Goal: Complete application form

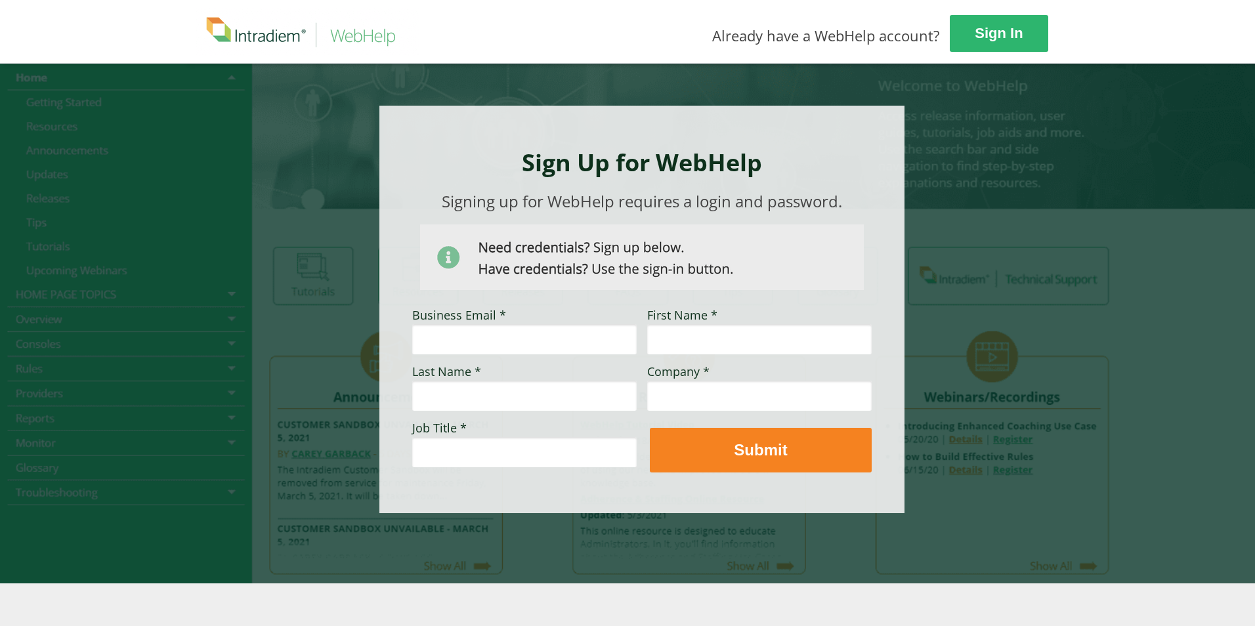
click at [529, 332] on input "Business Email *" at bounding box center [524, 339] width 225 height 30
type input "[PERSON_NAME][EMAIL_ADDRESS][PERSON_NAME][DOMAIN_NAME]"
click at [695, 343] on input "First Name *" at bounding box center [759, 339] width 225 height 30
type input "[PERSON_NAME]"
click at [523, 406] on input "Last Name *" at bounding box center [524, 396] width 225 height 30
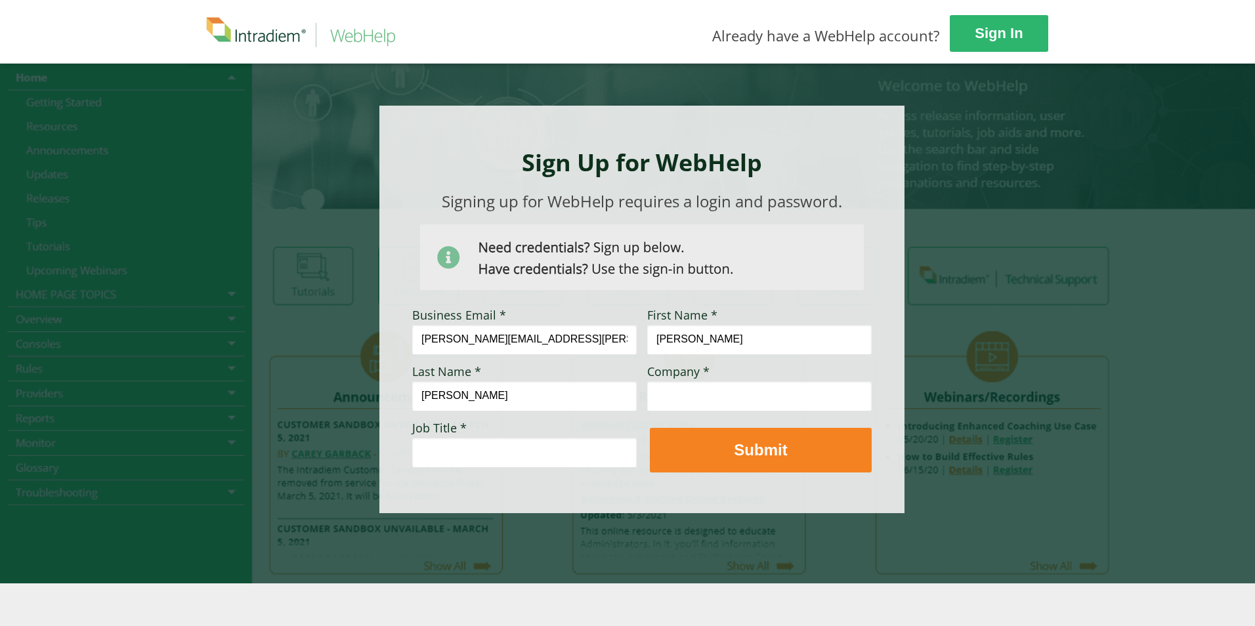
type input "[PERSON_NAME]"
click at [708, 390] on input "Company *" at bounding box center [759, 396] width 225 height 30
type input "[PERSON_NAME] Permanente"
click at [549, 456] on input "Job Title *" at bounding box center [524, 452] width 225 height 30
click at [462, 448] on input "Contact Specialist 2" at bounding box center [524, 452] width 225 height 30
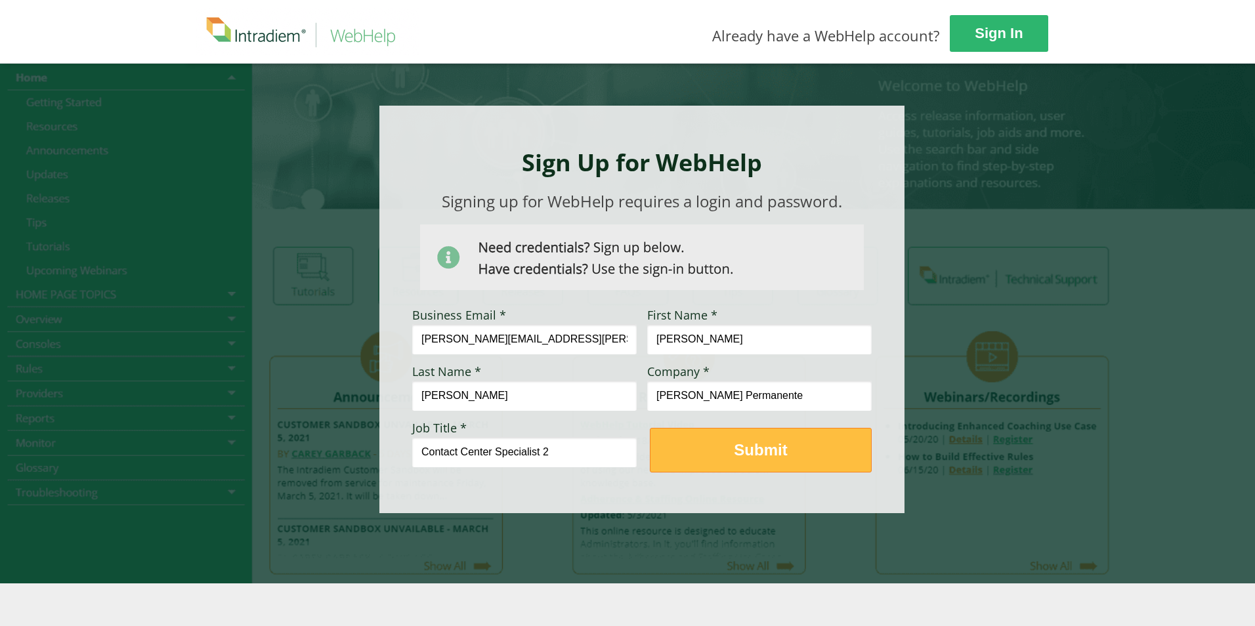
type input "Contact Center Specialist 2"
click at [758, 446] on strong "Submit" at bounding box center [760, 450] width 53 height 18
